Goal: Contribute content: Add original content to the website for others to see

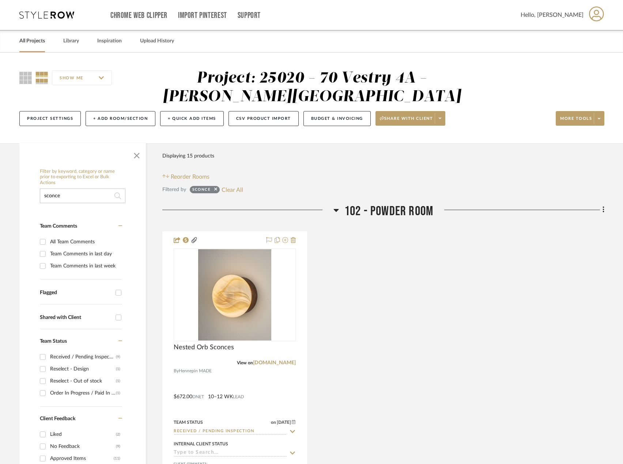
click at [45, 44] on link "All Projects" at bounding box center [32, 41] width 26 height 10
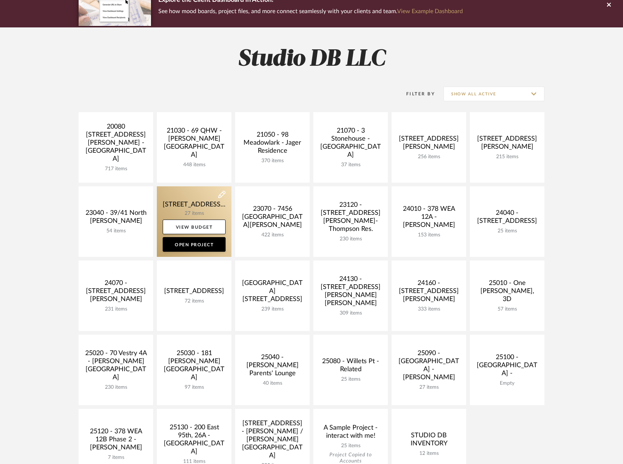
scroll to position [146, 0]
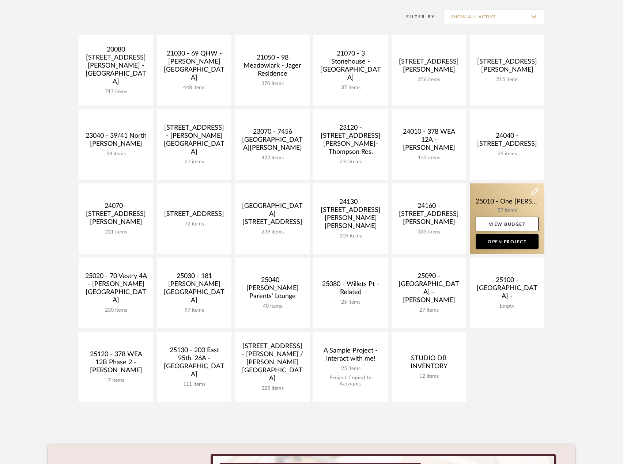
click at [510, 202] on link at bounding box center [507, 219] width 75 height 71
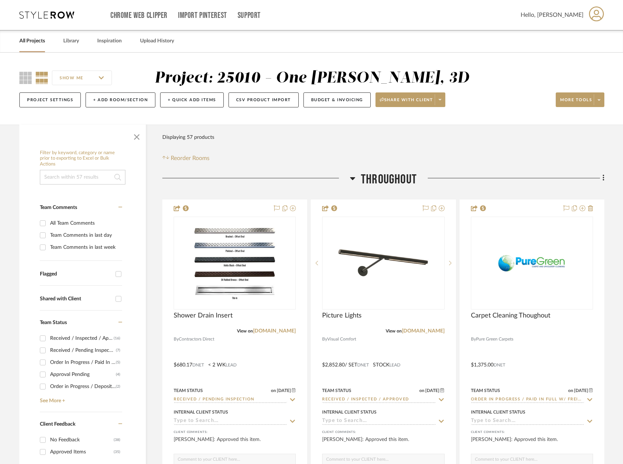
click at [91, 177] on input at bounding box center [83, 177] width 86 height 15
type input "mirror"
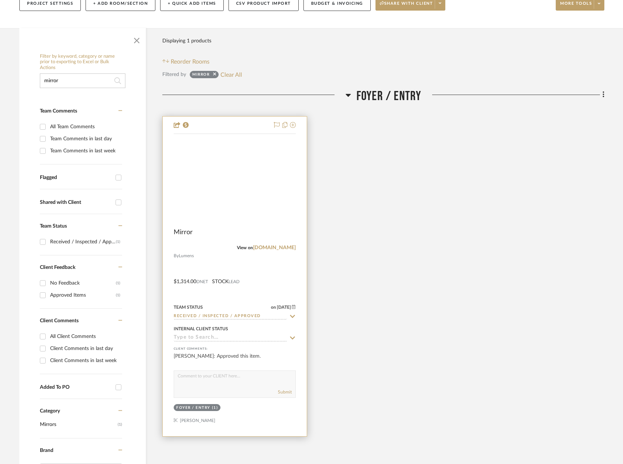
scroll to position [110, 0]
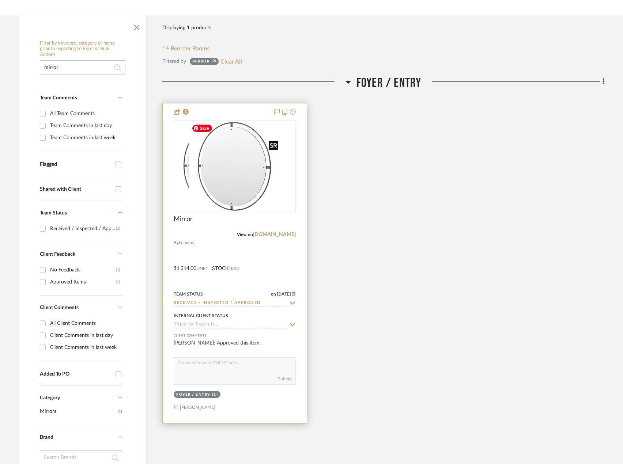
click at [266, 179] on img "0" at bounding box center [220, 166] width 92 height 91
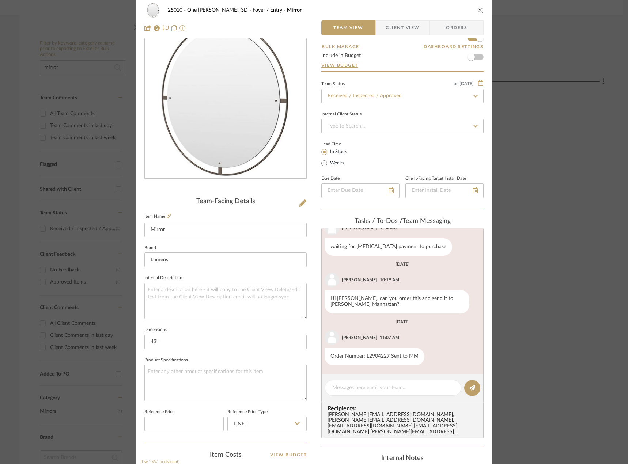
scroll to position [0, 0]
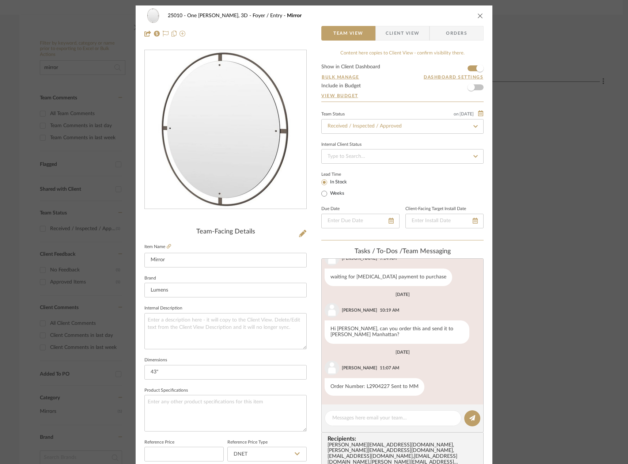
click at [166, 242] on fieldset "Item Name Mirror" at bounding box center [225, 255] width 162 height 26
click at [167, 247] on icon at bounding box center [169, 246] width 4 height 4
drag, startPoint x: 604, startPoint y: 142, endPoint x: 578, endPoint y: 132, distance: 27.9
click at [601, 141] on div "25010 - One [PERSON_NAME], 3D Foyer / Entry Mirror Team View Client View Orders…" at bounding box center [314, 232] width 628 height 464
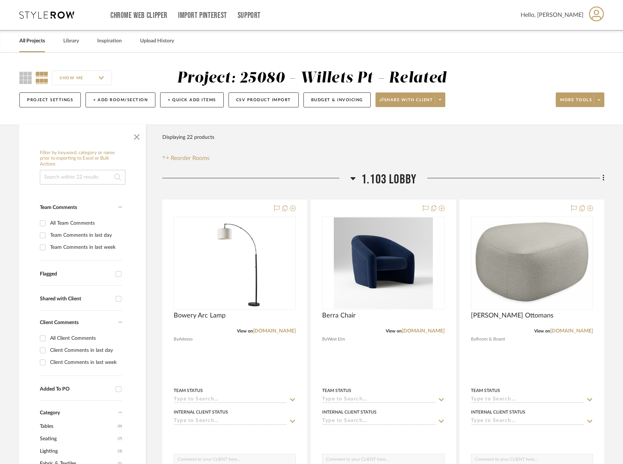
click at [32, 43] on link "All Projects" at bounding box center [32, 41] width 26 height 10
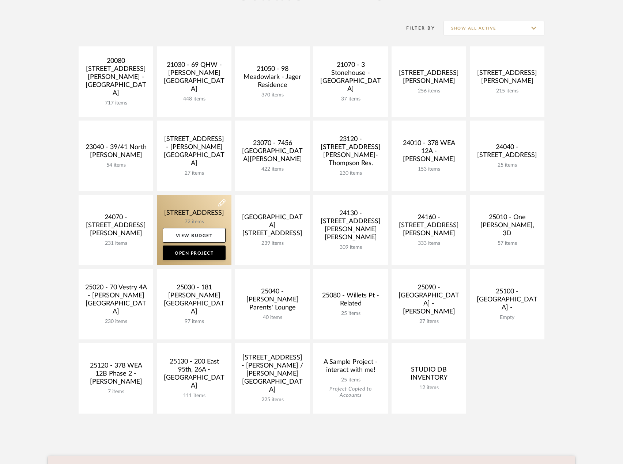
scroll to position [146, 0]
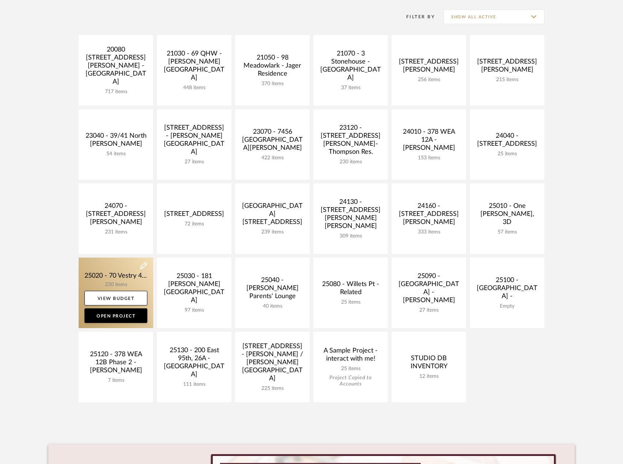
click at [118, 276] on link at bounding box center [116, 293] width 75 height 71
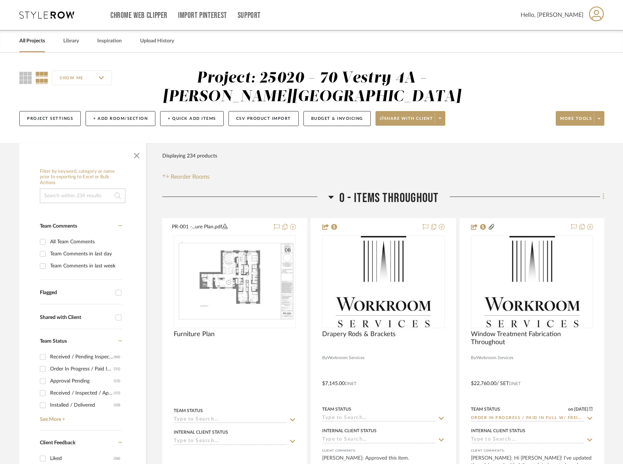
click at [601, 198] on fa-icon at bounding box center [602, 198] width 5 height 12
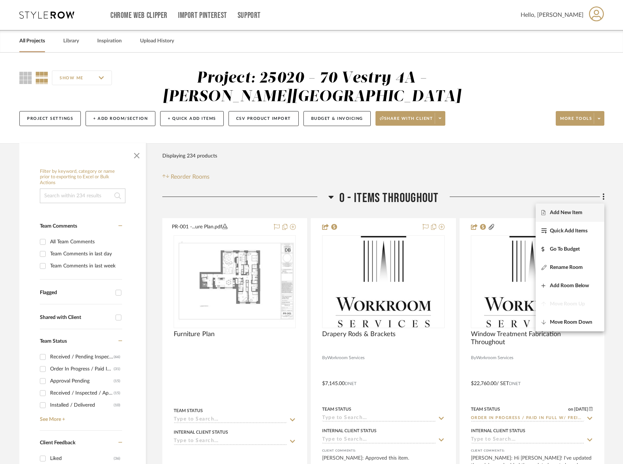
drag, startPoint x: 558, startPoint y: 213, endPoint x: 522, endPoint y: 181, distance: 47.9
click at [558, 213] on span "Add New Item" at bounding box center [566, 213] width 33 height 6
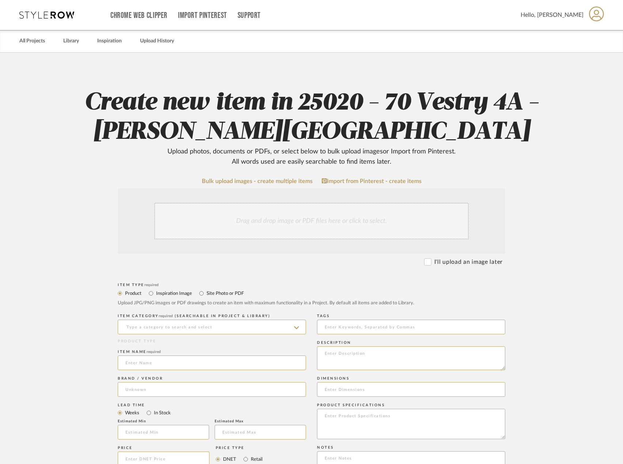
click at [341, 218] on div "Drag and drop image or PDF files here or click to select." at bounding box center [311, 221] width 314 height 37
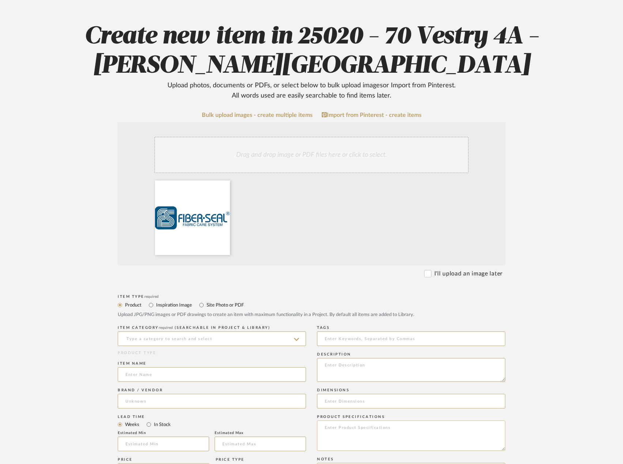
scroll to position [146, 0]
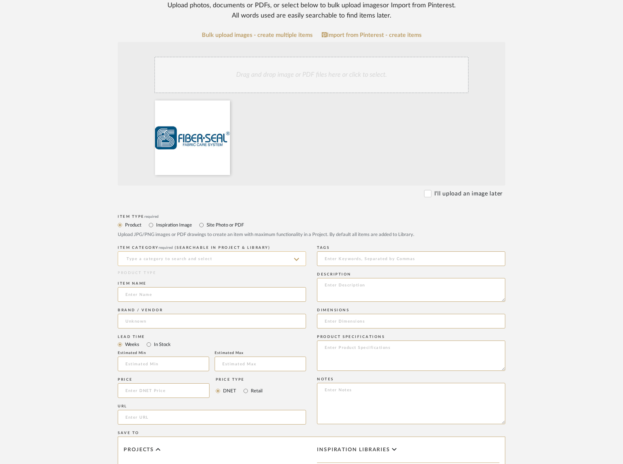
click at [208, 259] on input at bounding box center [212, 259] width 188 height 15
click at [169, 259] on input "clean" at bounding box center [212, 259] width 188 height 15
click at [155, 262] on input "clean" at bounding box center [212, 259] width 188 height 15
click at [169, 259] on input "clean" at bounding box center [212, 259] width 188 height 15
click at [169, 258] on input "clean" at bounding box center [212, 259] width 188 height 15
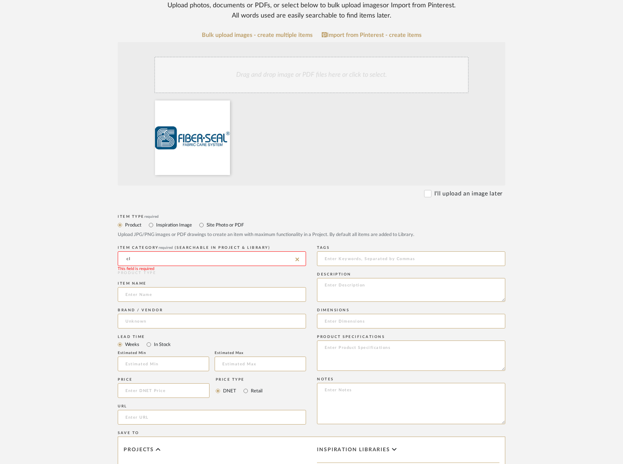
type input "c"
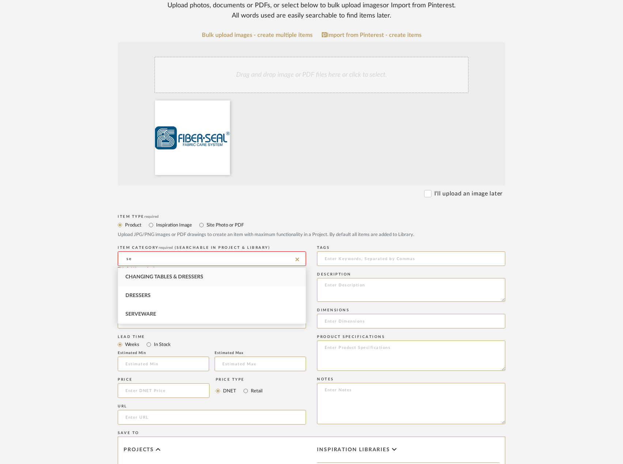
type input "s"
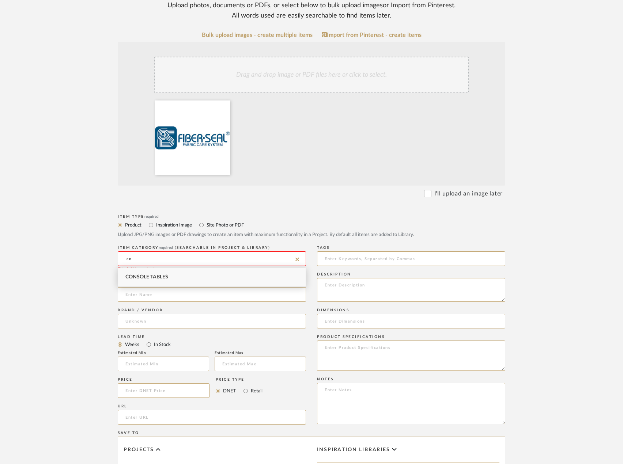
type input "c"
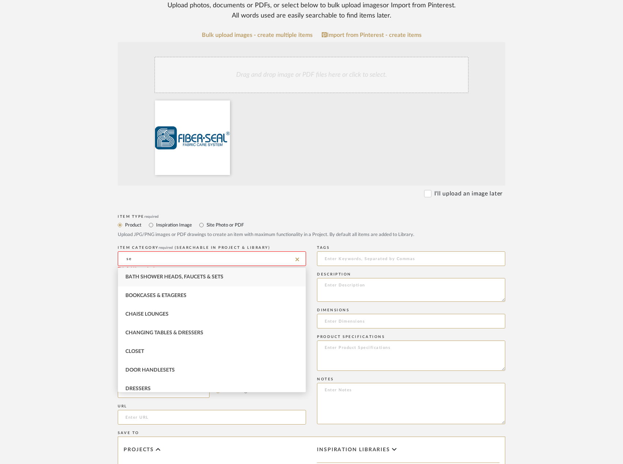
type input "s"
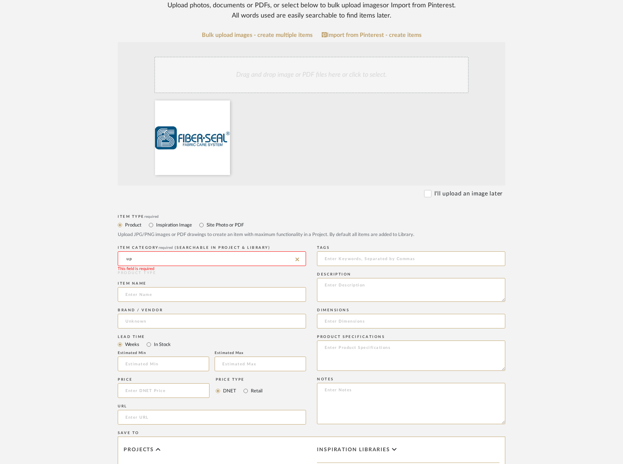
type input "u"
type input "s"
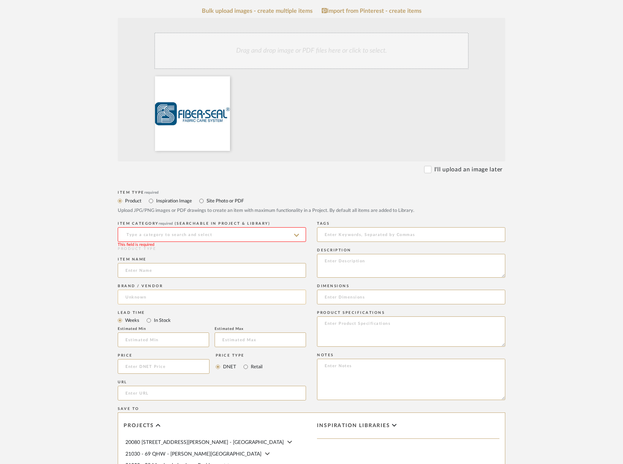
scroll to position [219, 0]
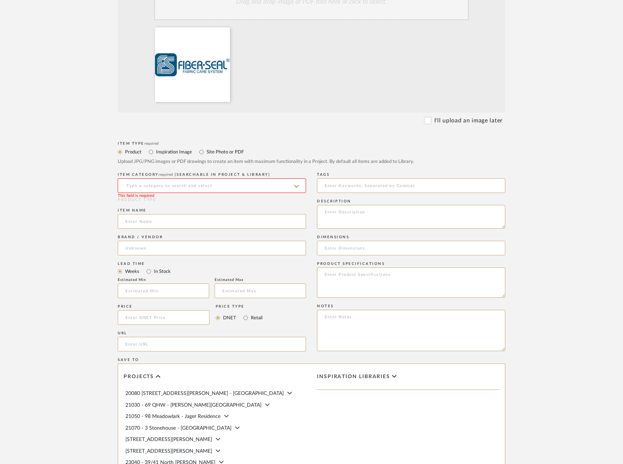
click at [201, 184] on input at bounding box center [212, 185] width 188 height 15
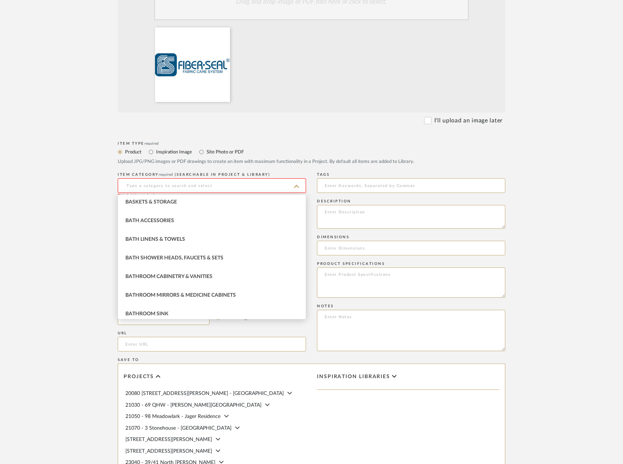
scroll to position [342, 0]
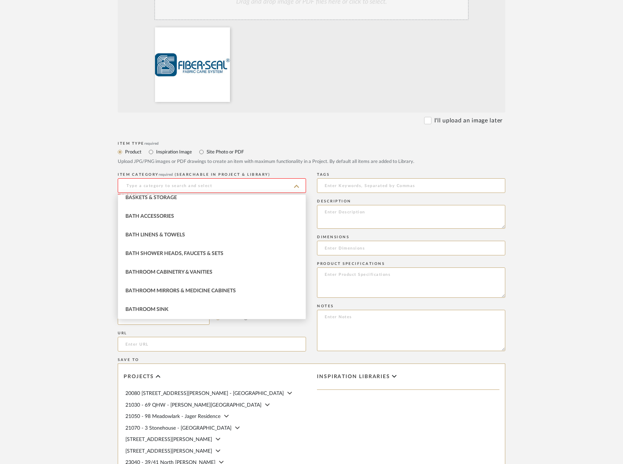
click at [106, 208] on form "Bulk upload images - create multiple items Import from Pinterest - create items…" at bounding box center [312, 263] width 466 height 608
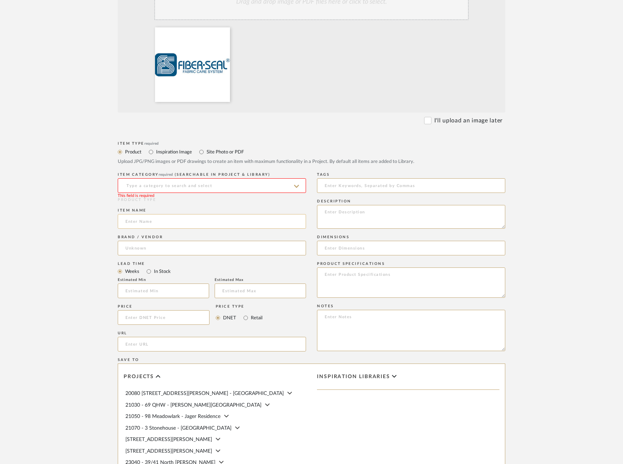
click at [195, 219] on input at bounding box center [212, 221] width 188 height 15
type input "Fabric & Broadloom Protection"
click at [163, 247] on input at bounding box center [212, 248] width 188 height 15
type input "Fabric Seal"
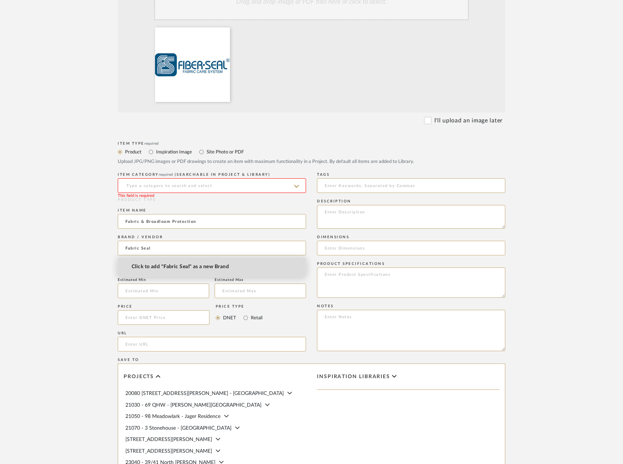
click at [174, 264] on span "Click to add "Fabric Seal" as a new Brand" at bounding box center [180, 267] width 97 height 6
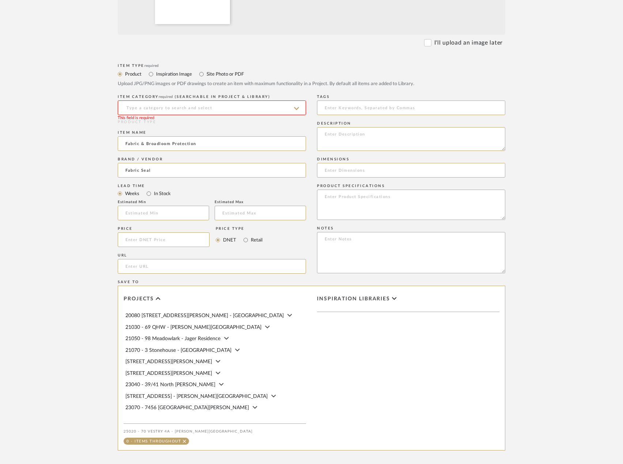
scroll to position [219, 0]
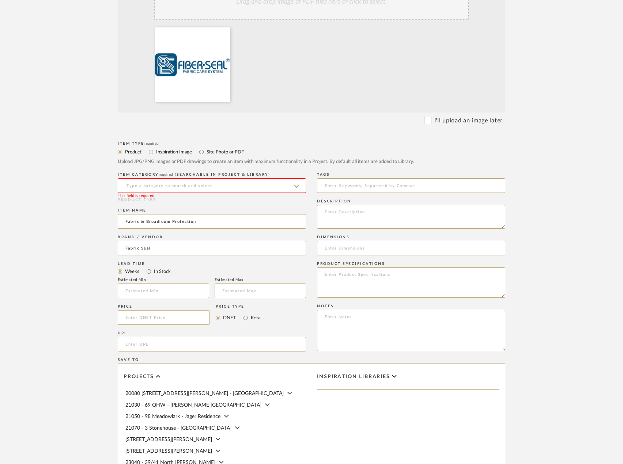
click at [163, 184] on input at bounding box center [212, 185] width 188 height 15
click at [146, 200] on div "Fabrics" at bounding box center [212, 204] width 188 height 19
type input "Fabrics"
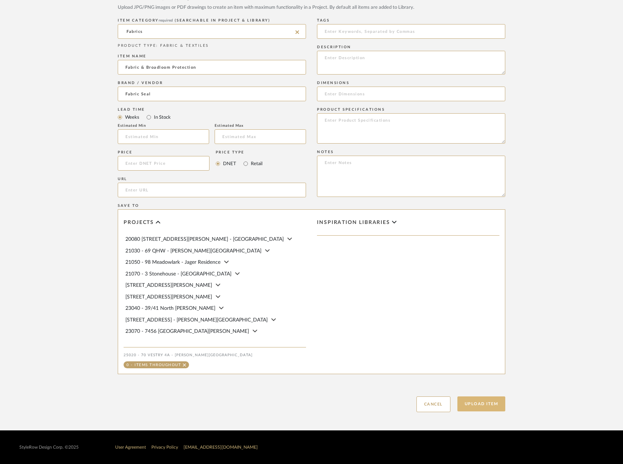
click at [472, 397] on button "Upload Item" at bounding box center [481, 404] width 48 height 15
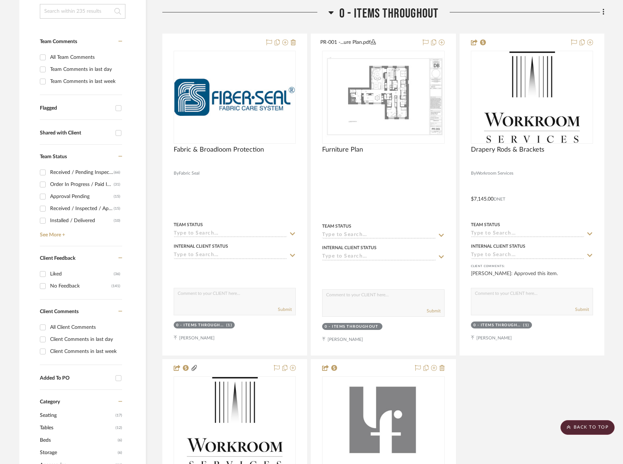
scroll to position [191, 0]
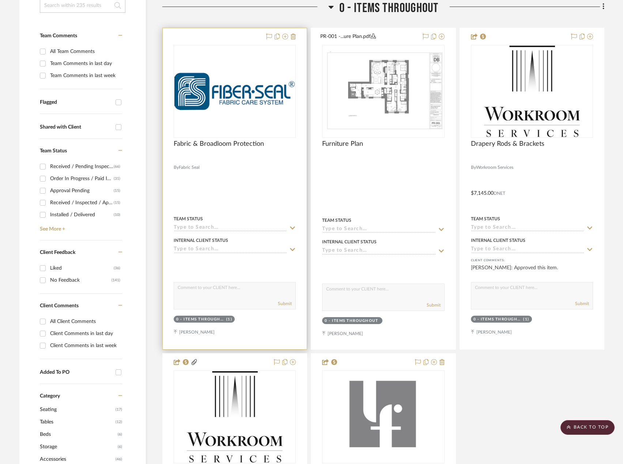
click at [241, 102] on img "0" at bounding box center [234, 91] width 121 height 38
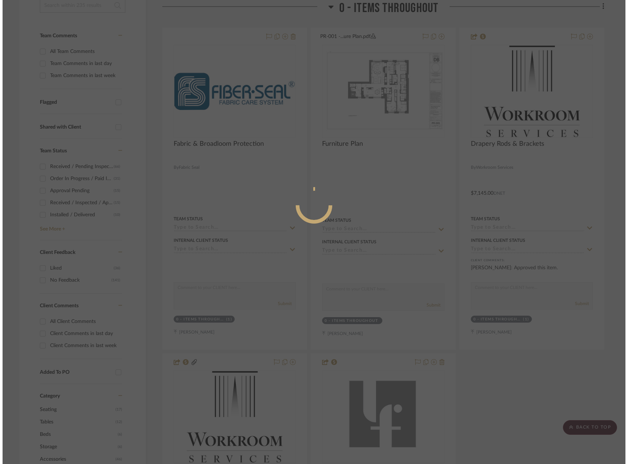
scroll to position [0, 0]
